Goal: Task Accomplishment & Management: Manage account settings

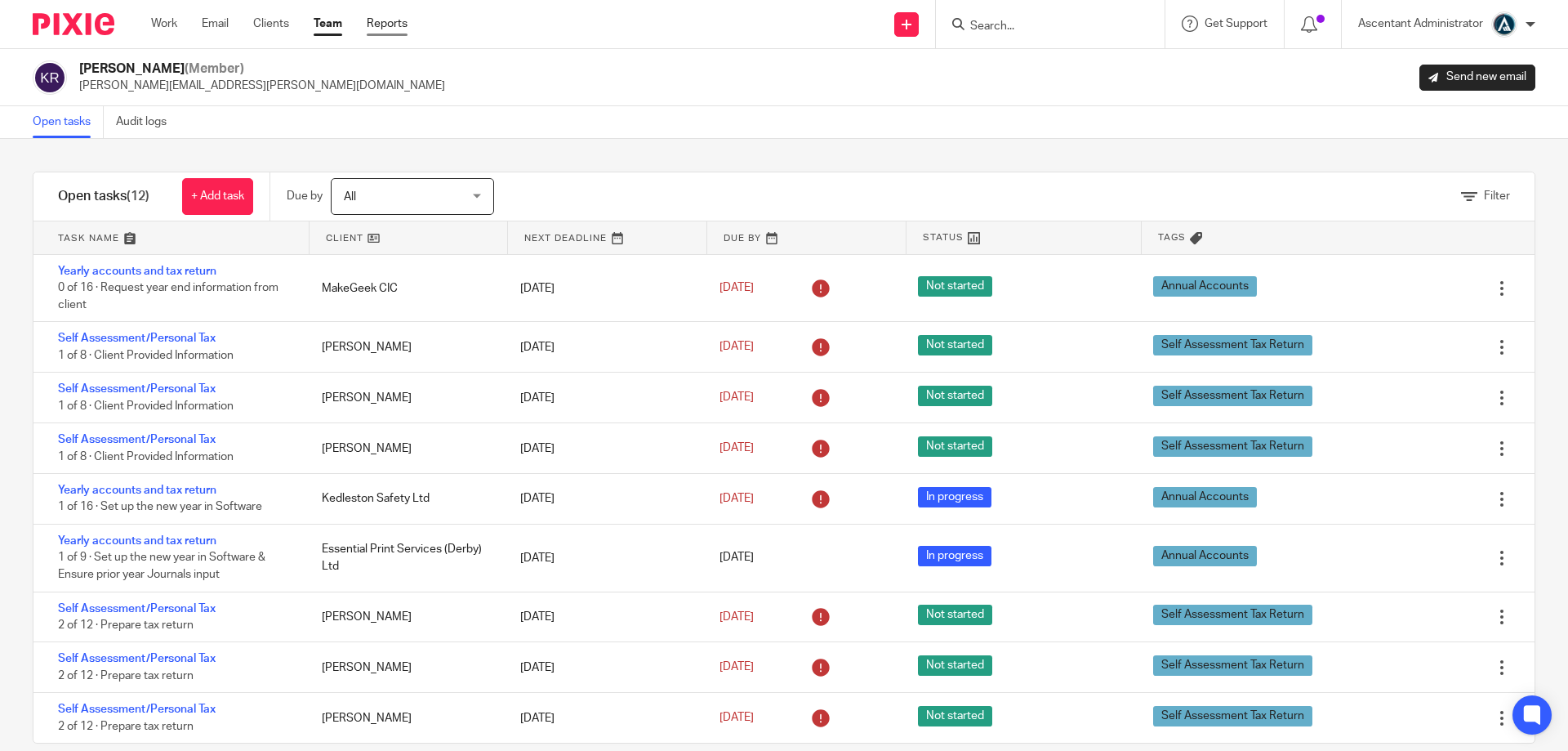
click at [391, 27] on link "Reports" at bounding box center [387, 24] width 41 height 16
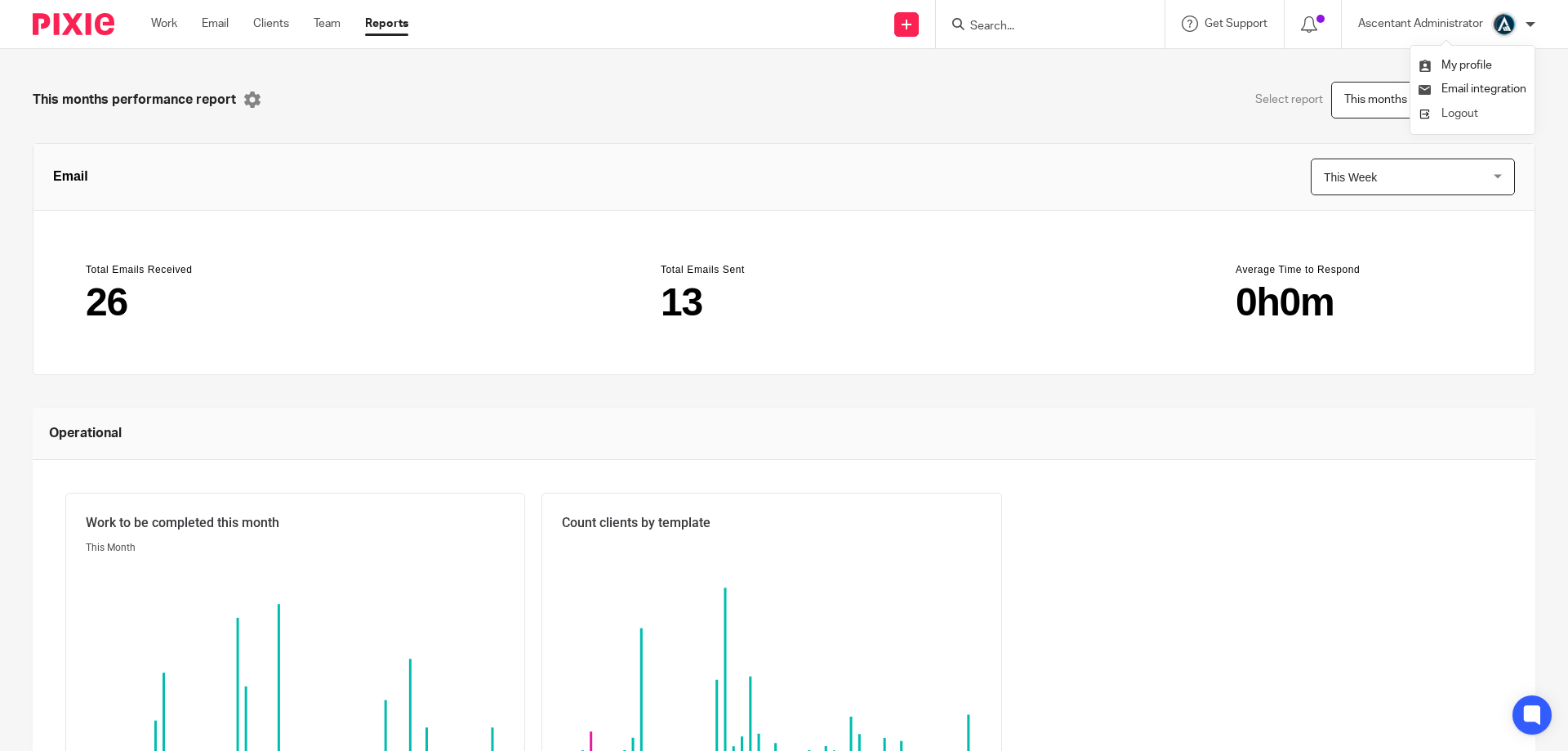
click at [1471, 113] on span "Logout" at bounding box center [1459, 114] width 37 height 11
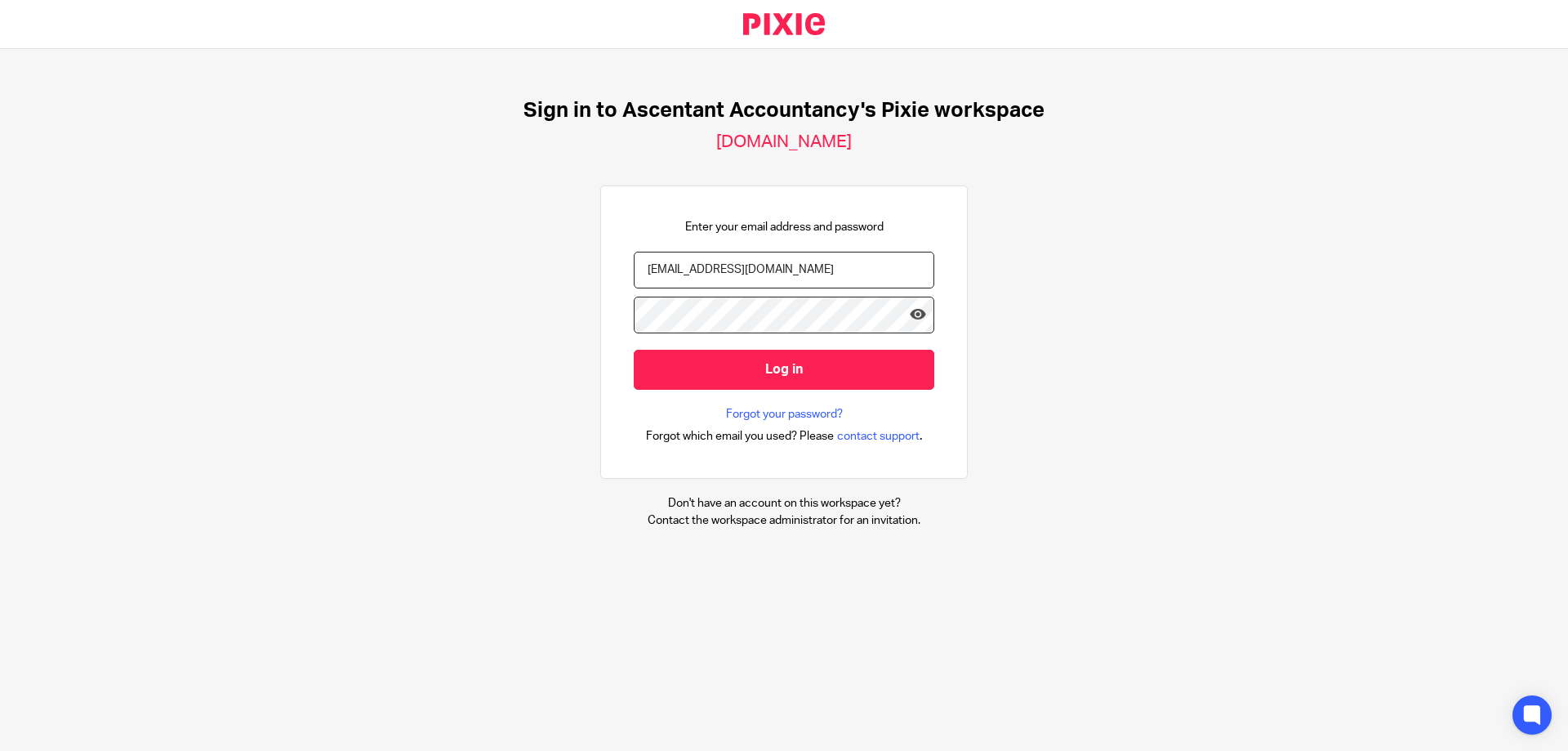
click at [803, 268] on input "[EMAIL_ADDRESS][DOMAIN_NAME]" at bounding box center [784, 269] width 300 height 37
type input "[PERSON_NAME][EMAIL_ADDRESS][PERSON_NAME][DOMAIN_NAME]"
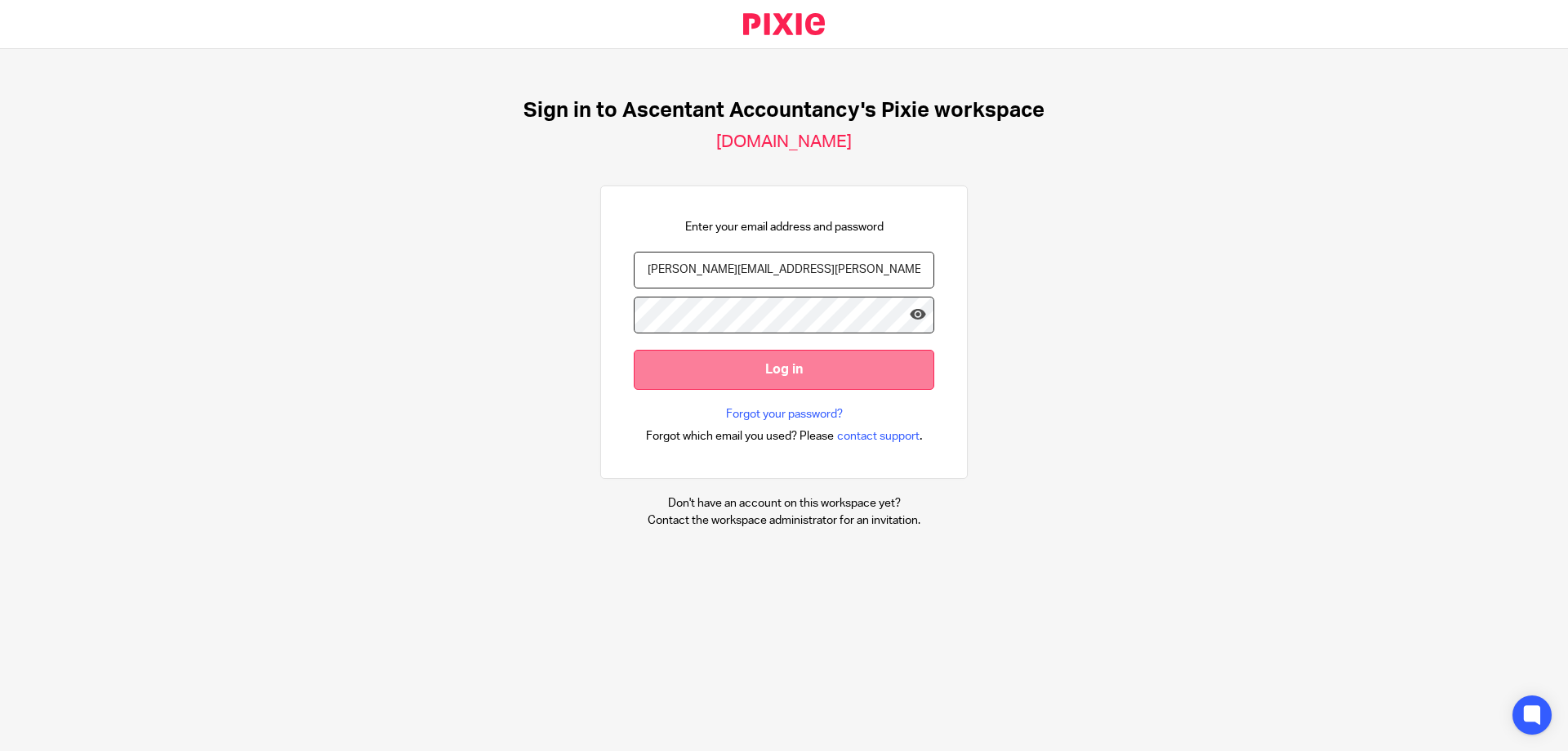
click at [788, 356] on input "Log in" at bounding box center [784, 369] width 300 height 40
